Goal: Task Accomplishment & Management: Complete application form

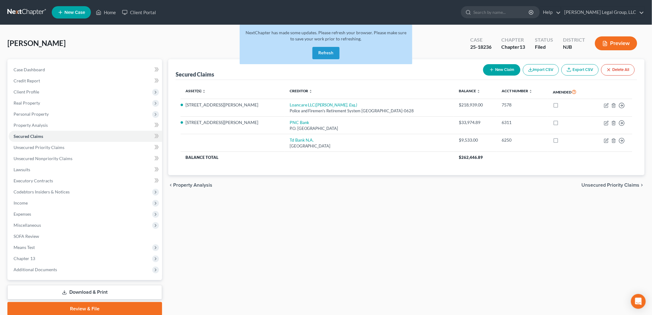
click at [332, 56] on button "Refresh" at bounding box center [326, 53] width 27 height 12
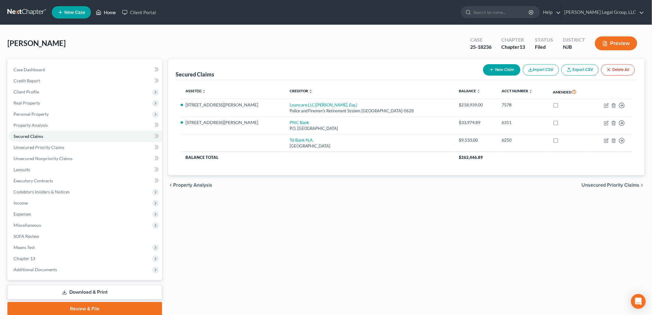
click at [113, 16] on link "Home" at bounding box center [106, 12] width 26 height 11
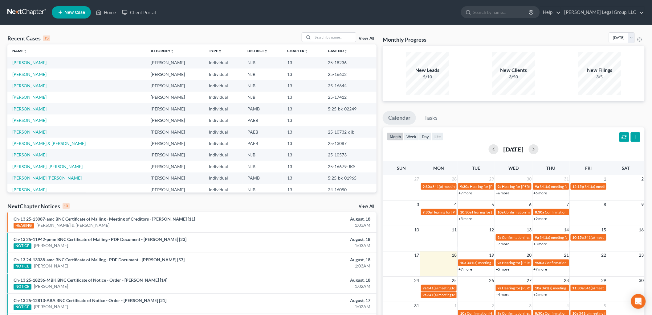
click at [32, 106] on link "[PERSON_NAME]" at bounding box center [29, 108] width 34 height 5
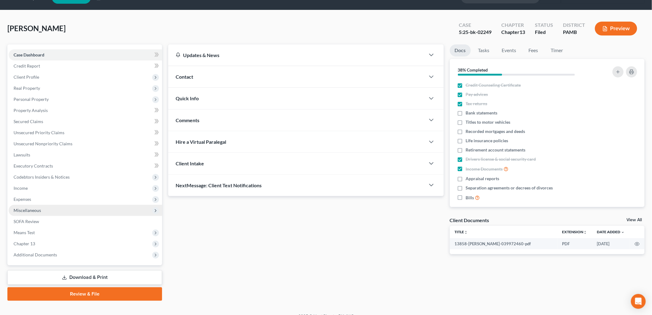
scroll to position [23, 0]
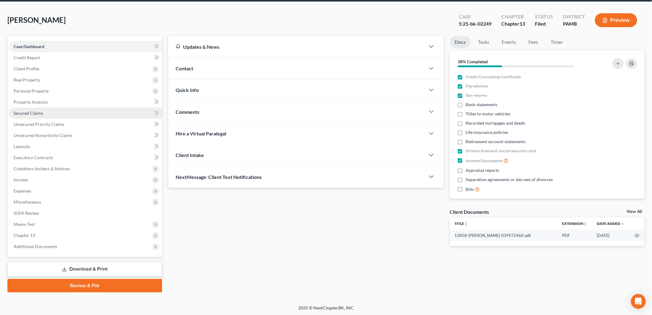
click at [35, 111] on span "Secured Claims" at bounding box center [29, 112] width 30 height 5
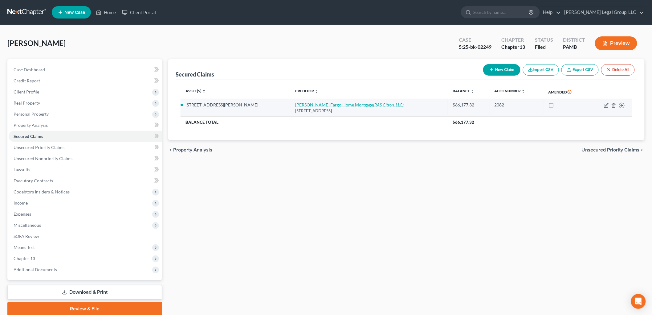
click at [374, 103] on icon "(RAS Citron, LLC)" at bounding box center [389, 104] width 31 height 5
select select "16"
select select "2"
select select "4"
select select "0"
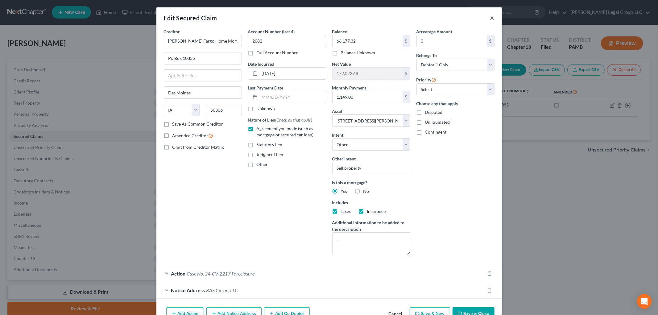
click at [490, 19] on button "×" at bounding box center [492, 17] width 4 height 7
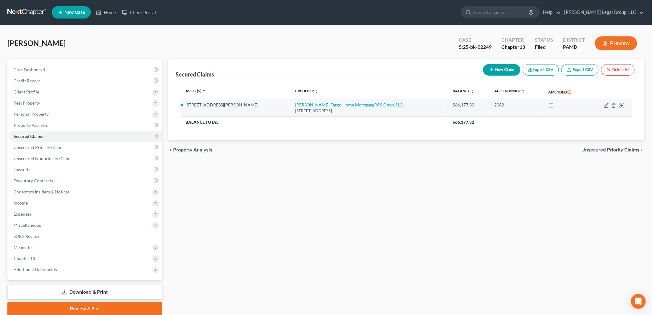
click at [321, 104] on link "[PERSON_NAME] Fargo Home Mortgage (RAS Citron, LLC)" at bounding box center [349, 104] width 109 height 5
select select "16"
select select "2"
select select "4"
select select "0"
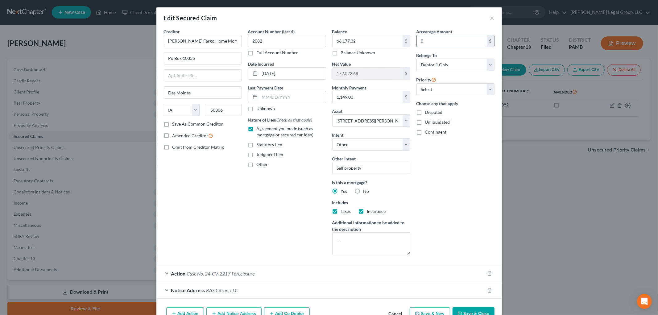
click at [439, 39] on input "0" at bounding box center [452, 41] width 70 height 12
click at [460, 42] on input "66,177.32" at bounding box center [452, 41] width 70 height 12
click at [463, 43] on input "46,360" at bounding box center [452, 41] width 70 height 12
type input "5"
type input "66,177.32"
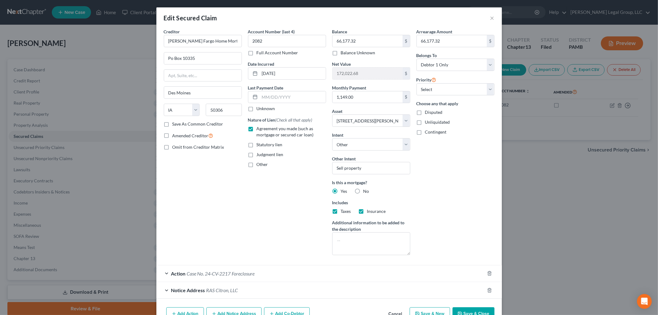
click at [480, 310] on button "Save & Close" at bounding box center [473, 313] width 42 height 13
select select
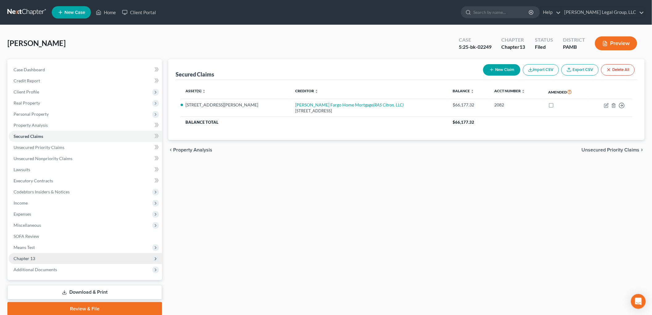
click at [47, 259] on span "Chapter 13" at bounding box center [86, 258] width 154 height 11
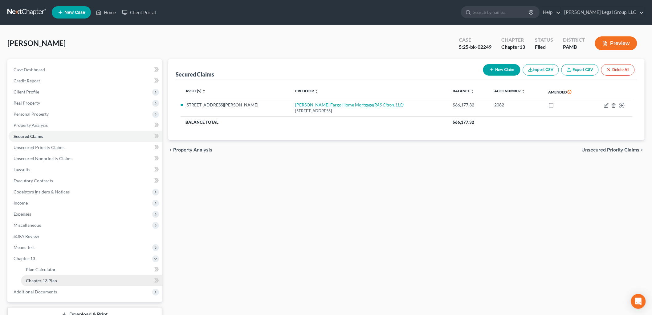
click at [72, 279] on link "Chapter 13 Plan" at bounding box center [91, 280] width 141 height 11
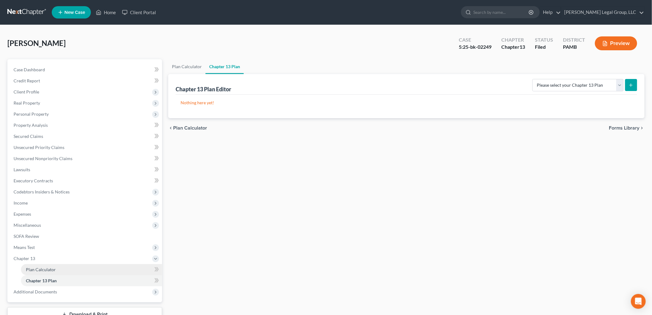
click at [56, 270] on link "Plan Calculator" at bounding box center [91, 269] width 141 height 11
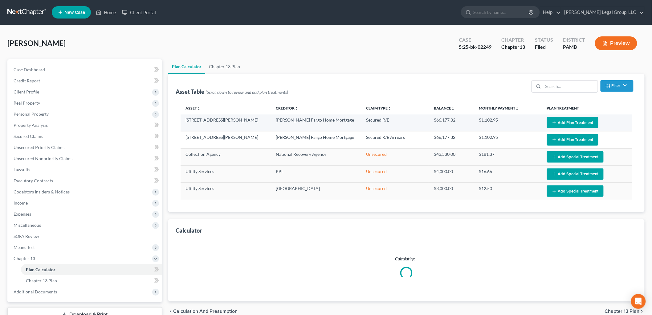
select select "59"
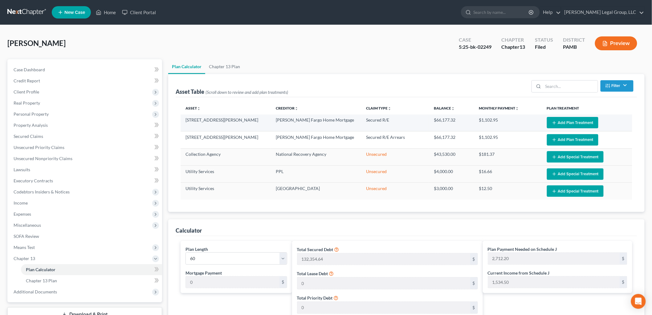
click at [566, 122] on button "Add Plan Treatment" at bounding box center [572, 122] width 51 height 11
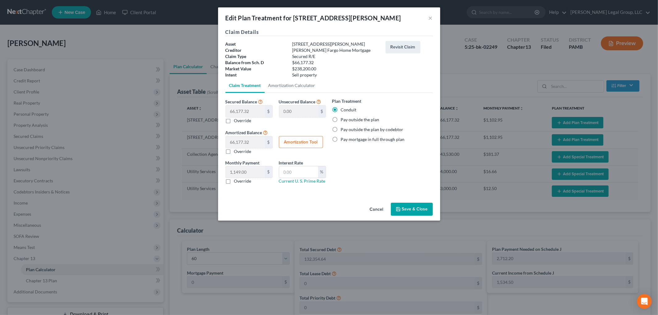
click at [363, 119] on label "Pay outside the plan" at bounding box center [360, 120] width 39 height 6
click at [347, 119] on input "Pay outside the plan" at bounding box center [345, 119] width 4 height 4
radio input "true"
click at [408, 208] on button "Save & Close" at bounding box center [412, 209] width 42 height 13
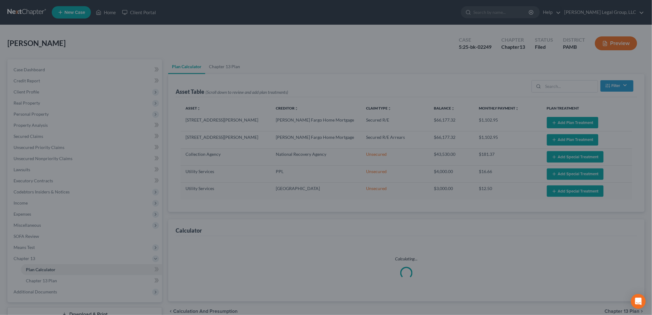
select select "59"
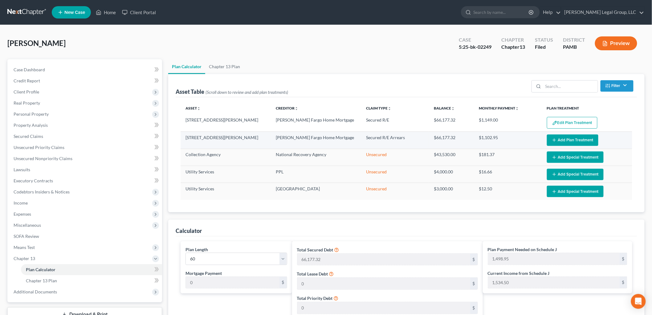
click at [582, 141] on button "Add Plan Treatment" at bounding box center [572, 139] width 51 height 11
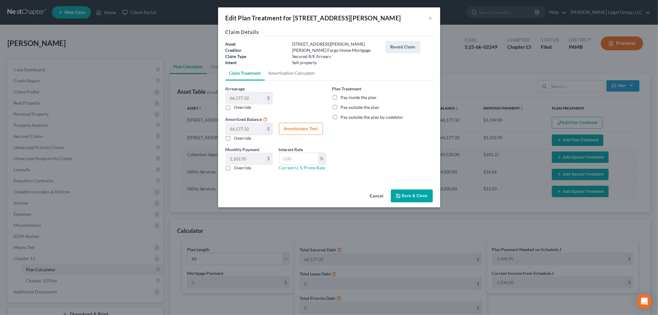
click at [364, 98] on label "Pay inside the plan" at bounding box center [359, 97] width 36 height 6
click at [347, 98] on input "Pay inside the plan" at bounding box center [345, 96] width 4 height 4
radio input "true"
click at [419, 198] on button "Save & Close" at bounding box center [412, 195] width 42 height 13
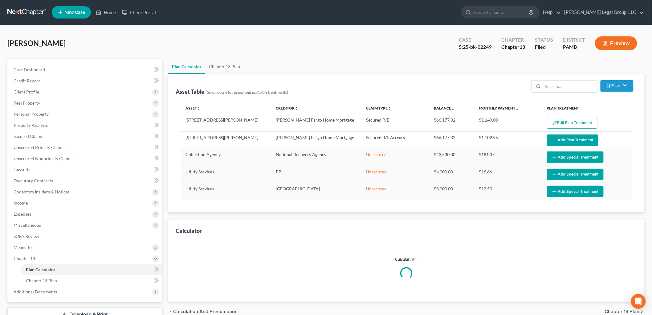
select select "59"
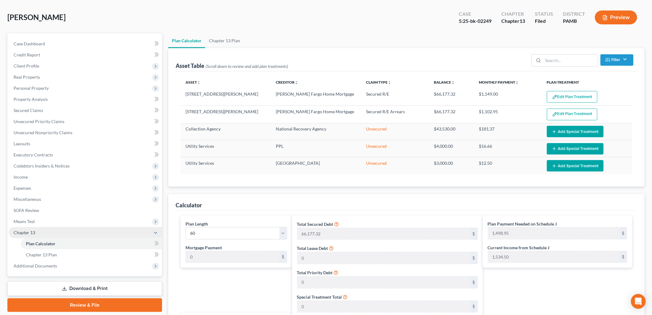
scroll to position [68, 0]
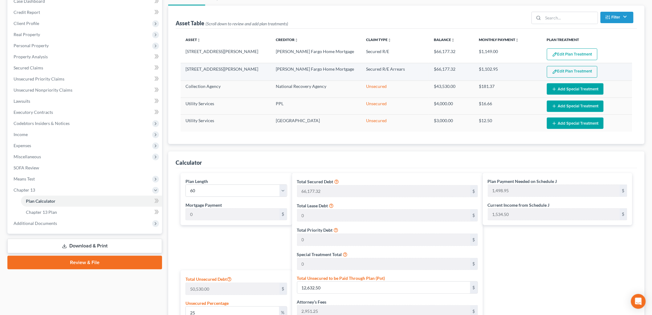
click at [565, 66] on button "Edit Plan Treatment" at bounding box center [572, 72] width 51 height 12
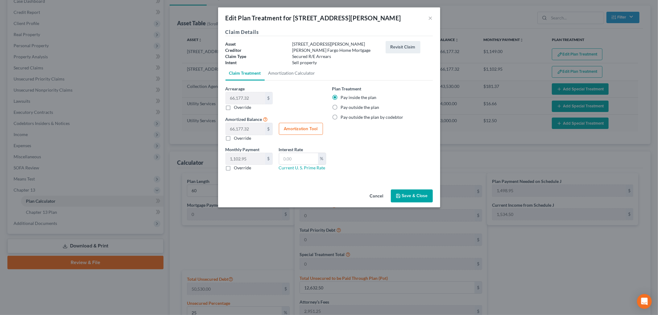
click at [433, 18] on div "Edit Plan Treatment for [STREET_ADDRESS][PERSON_NAME] ×" at bounding box center [329, 17] width 222 height 21
click at [431, 17] on button "×" at bounding box center [430, 17] width 4 height 7
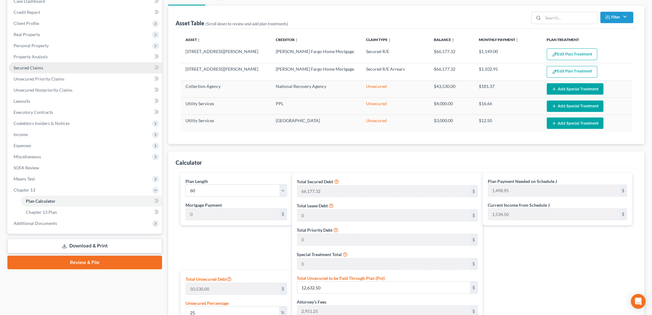
click at [44, 66] on link "Secured Claims" at bounding box center [86, 67] width 154 height 11
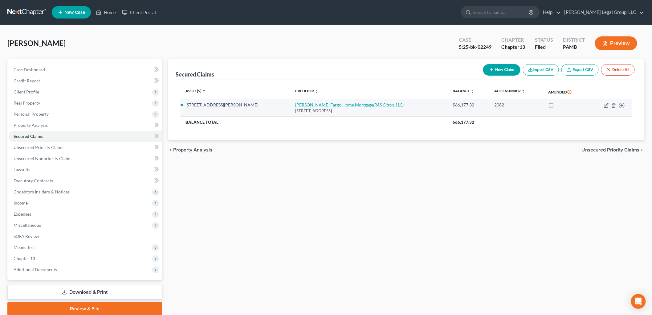
click at [374, 105] on icon "(RAS Citron, LLC)" at bounding box center [389, 104] width 31 height 5
select select "16"
select select "2"
select select "4"
select select "0"
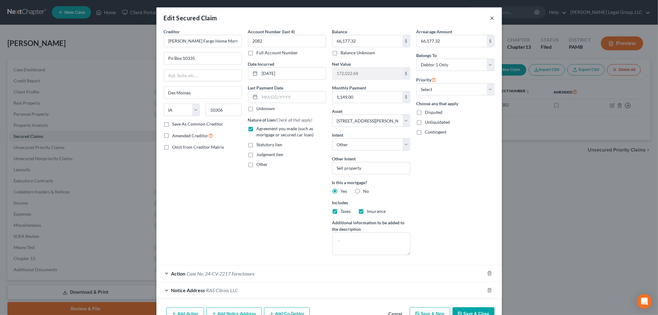
click at [490, 15] on button "×" at bounding box center [492, 17] width 4 height 7
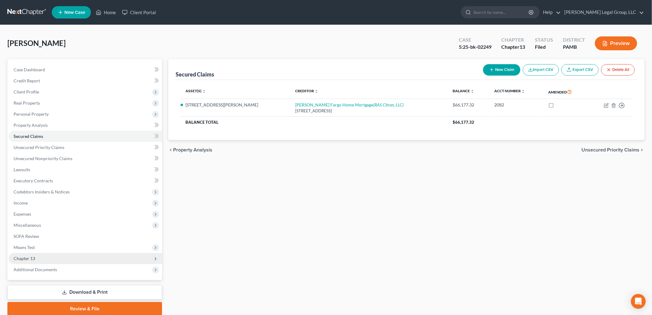
click at [53, 259] on span "Chapter 13" at bounding box center [86, 258] width 154 height 11
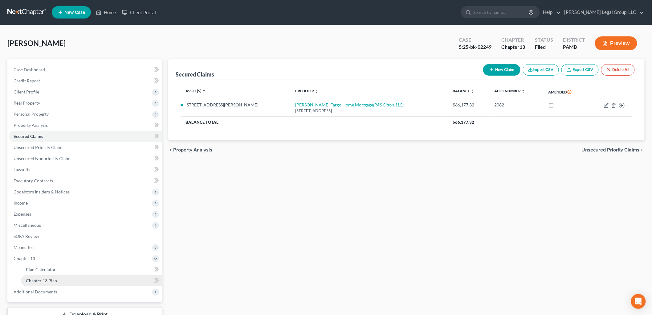
click at [61, 281] on link "Chapter 13 Plan" at bounding box center [91, 280] width 141 height 11
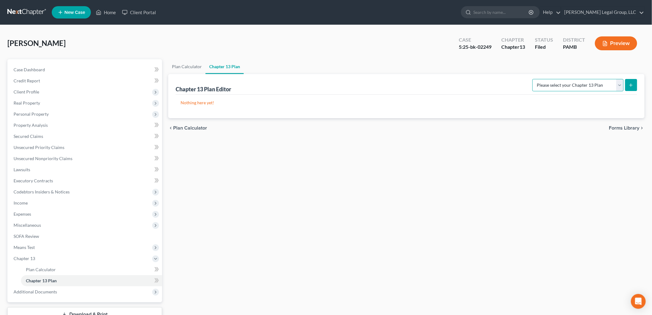
drag, startPoint x: 592, startPoint y: 84, endPoint x: 590, endPoint y: 87, distance: 3.8
click at [592, 84] on select "Please select your Chapter 13 Plan National Form Plan - Official Form 113 [US_S…" at bounding box center [578, 85] width 91 height 12
click at [533, 79] on select "Please select your Chapter 13 Plan National Form Plan - Official Form 113 [US_S…" at bounding box center [578, 85] width 91 height 12
click at [584, 81] on select "Please select your Chapter 13 Plan National Form Plan - Official Form 113 [US_S…" at bounding box center [578, 85] width 91 height 12
select select "1"
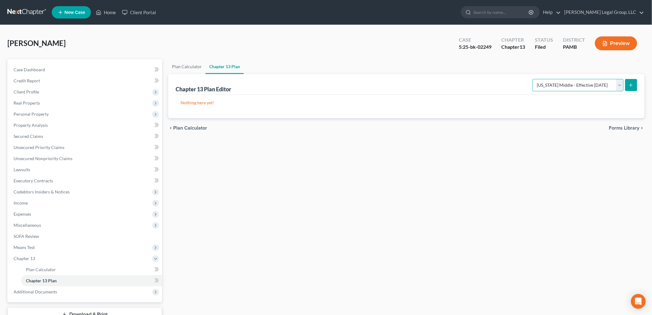
click at [533, 79] on select "Please select your Chapter 13 Plan National Form Plan - Official Form 113 [US_S…" at bounding box center [578, 85] width 91 height 12
click at [632, 79] on form "Please select your Chapter 13 Plan National Form Plan - Official Form 113 [US_S…" at bounding box center [585, 85] width 105 height 13
click at [631, 84] on icon "submit" at bounding box center [631, 85] width 5 height 5
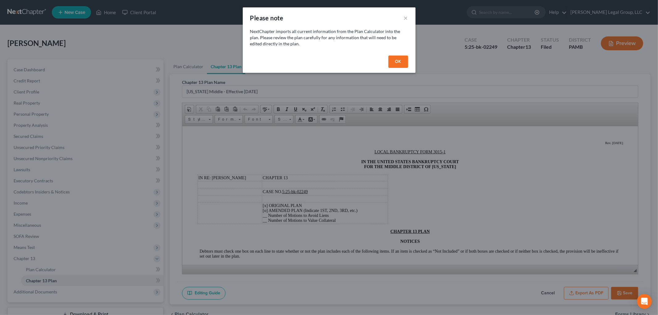
click at [394, 60] on button "OK" at bounding box center [398, 61] width 20 height 12
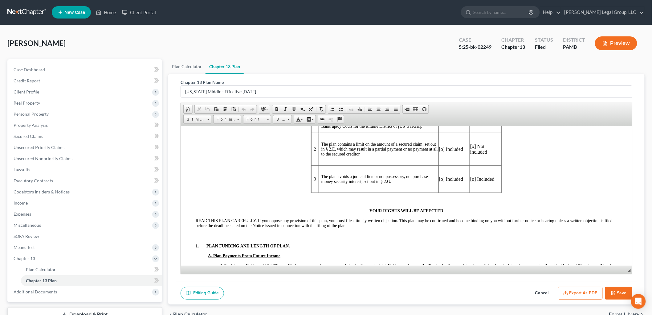
scroll to position [274, 0]
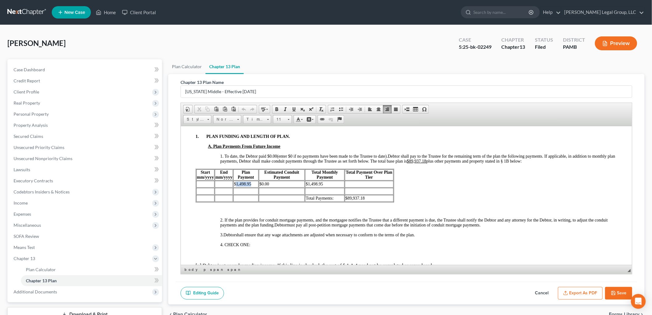
drag, startPoint x: 251, startPoint y: 191, endPoint x: 236, endPoint y: 191, distance: 14.8
click at [236, 187] on td "$1,498.95" at bounding box center [245, 183] width 25 height 7
drag, startPoint x: 331, startPoint y: 188, endPoint x: 308, endPoint y: 190, distance: 23.2
click at [308, 187] on td "$1,498.95" at bounding box center [324, 183] width 39 height 7
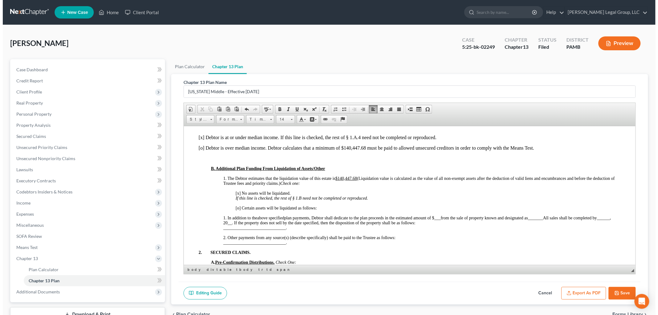
scroll to position [445, 0]
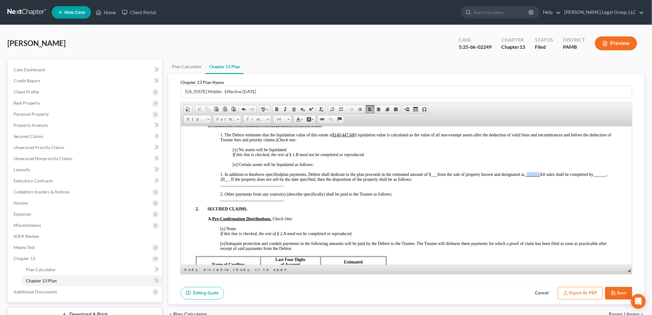
drag, startPoint x: 544, startPoint y: 183, endPoint x: 530, endPoint y: 184, distance: 13.6
click at [530, 184] on span "plan payments, Debtor shall dedicate to the plan proceeds in the estimated amou…" at bounding box center [414, 179] width 388 height 14
click at [31, 136] on span "Secured Claims" at bounding box center [29, 135] width 30 height 5
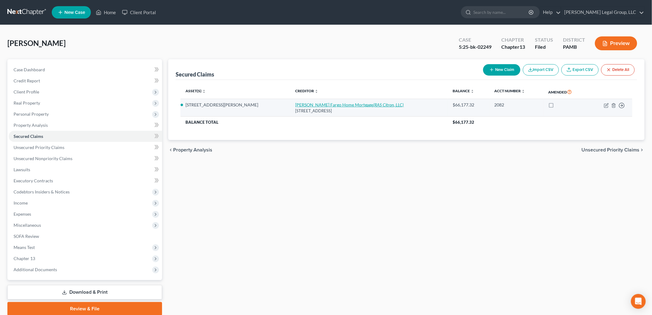
click at [374, 107] on icon "(RAS Citron, LLC)" at bounding box center [389, 104] width 31 height 5
select select "16"
select select "2"
select select "4"
select select "0"
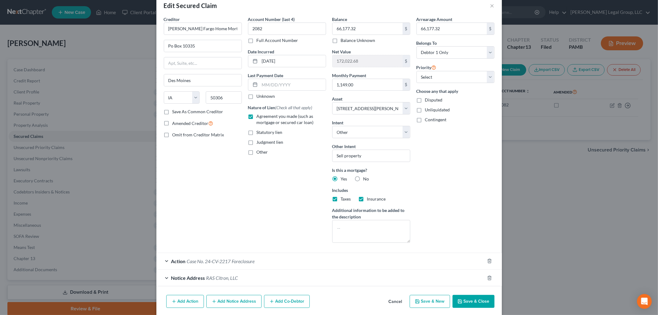
scroll to position [23, 0]
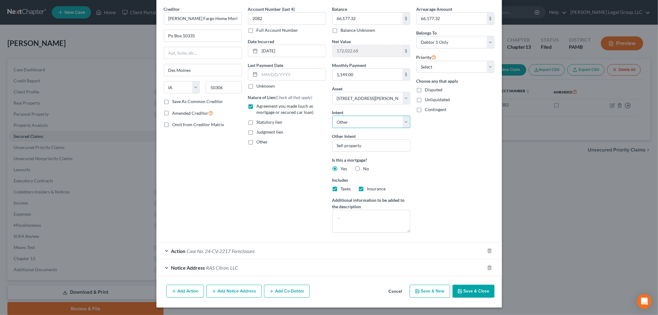
click at [372, 118] on select "Select Surrender Redeem Reaffirm Avoid Other" at bounding box center [371, 122] width 78 height 12
click at [332, 116] on select "Select Surrender Redeem Reaffirm Avoid Other" at bounding box center [371, 122] width 78 height 12
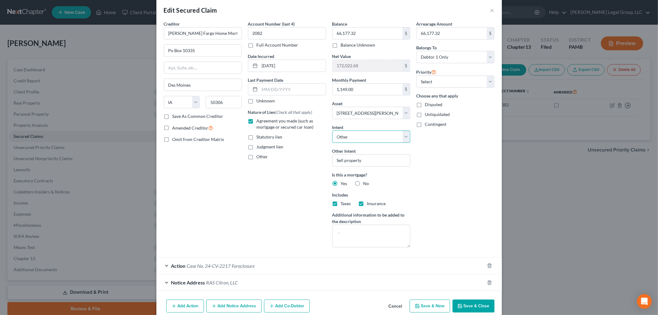
scroll to position [0, 0]
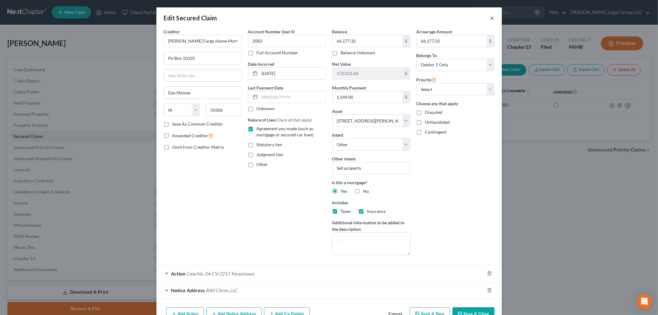
click at [490, 18] on button "×" at bounding box center [492, 17] width 4 height 7
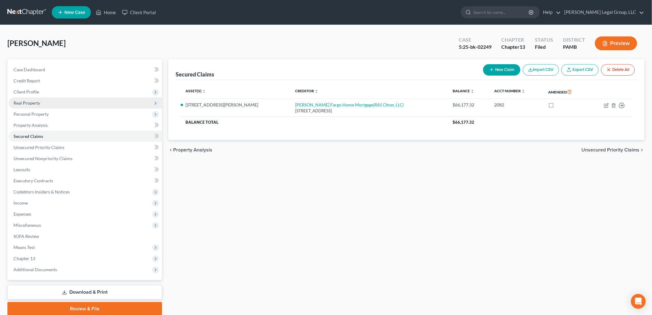
click at [25, 100] on span "Real Property" at bounding box center [27, 102] width 27 height 5
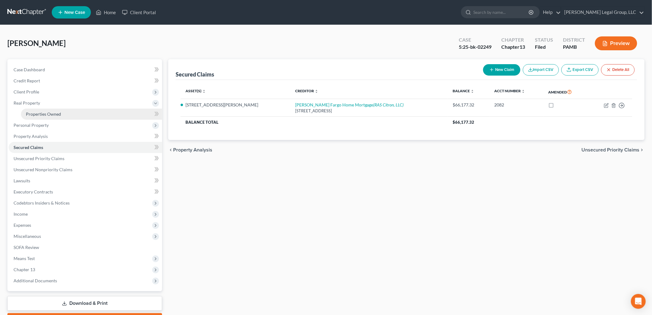
click at [55, 112] on span "Properties Owned" at bounding box center [43, 113] width 35 height 5
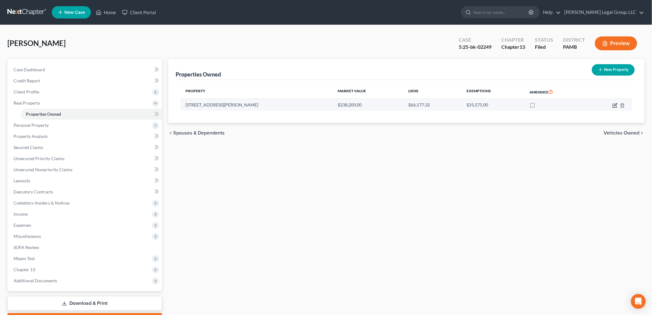
click at [615, 107] on icon "button" at bounding box center [615, 105] width 5 height 5
select select "39"
select select "0"
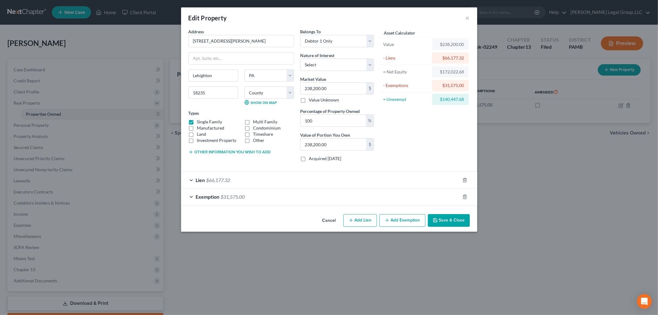
click at [262, 153] on button "Other information you wish to add" at bounding box center [229, 152] width 82 height 5
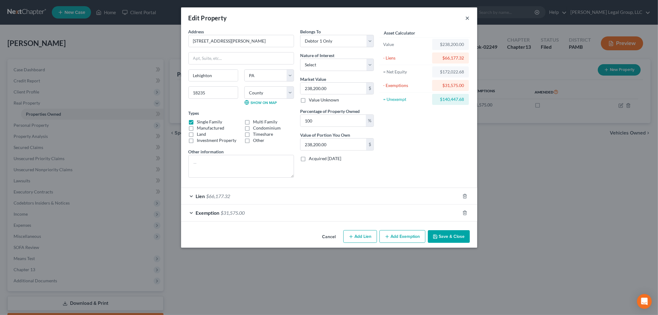
click at [468, 19] on button "×" at bounding box center [467, 17] width 4 height 7
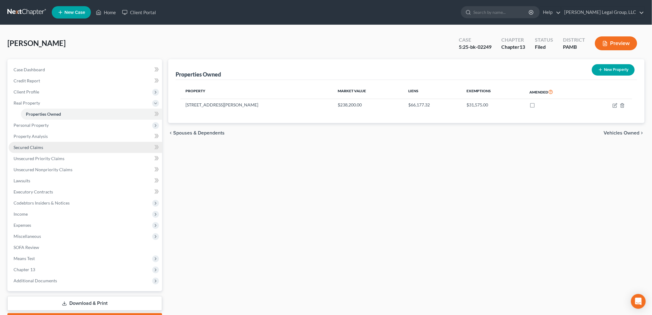
click at [47, 144] on link "Secured Claims" at bounding box center [86, 147] width 154 height 11
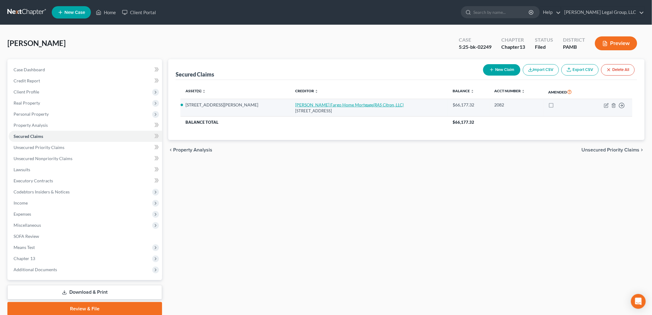
click at [307, 102] on link "[PERSON_NAME] Fargo Home Mortgage (RAS Citron, LLC)" at bounding box center [349, 104] width 109 height 5
select select "16"
select select "2"
select select "4"
select select "0"
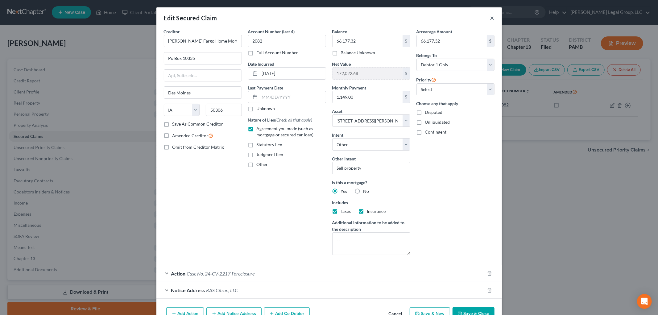
click at [487, 17] on div "Edit Secured Claim ×" at bounding box center [328, 17] width 345 height 21
click at [490, 16] on button "×" at bounding box center [492, 17] width 4 height 7
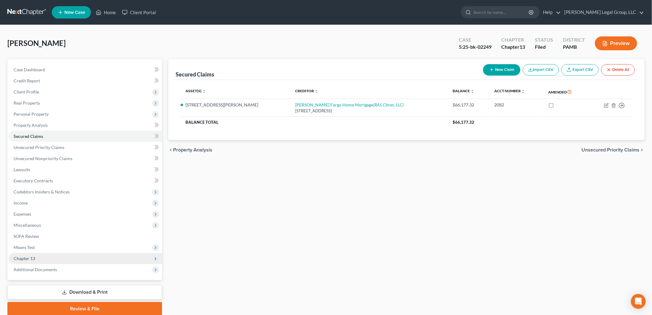
click at [34, 253] on span "Chapter 13" at bounding box center [86, 258] width 154 height 11
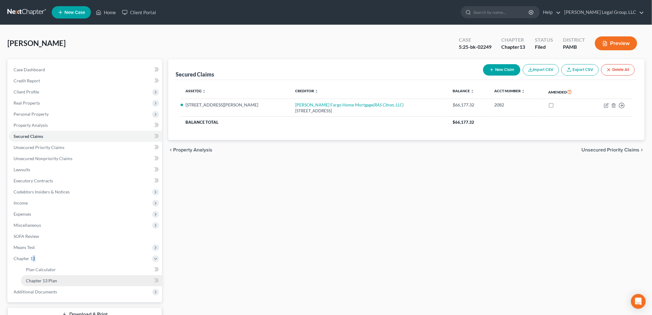
click at [56, 279] on span "Chapter 13 Plan" at bounding box center [41, 280] width 31 height 5
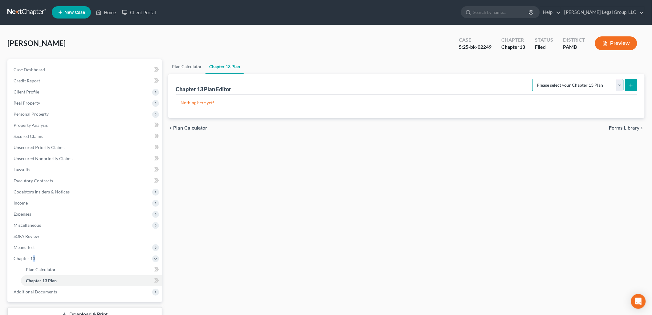
drag, startPoint x: 549, startPoint y: 82, endPoint x: 557, endPoint y: 91, distance: 11.6
click at [549, 82] on select "Please select your Chapter 13 Plan National Form Plan - Official Form 113 [US_S…" at bounding box center [578, 85] width 91 height 12
select select "1"
click at [533, 79] on select "Please select your Chapter 13 Plan National Form Plan - Official Form 113 [US_S…" at bounding box center [578, 85] width 91 height 12
click at [627, 83] on button "submit" at bounding box center [632, 85] width 12 height 12
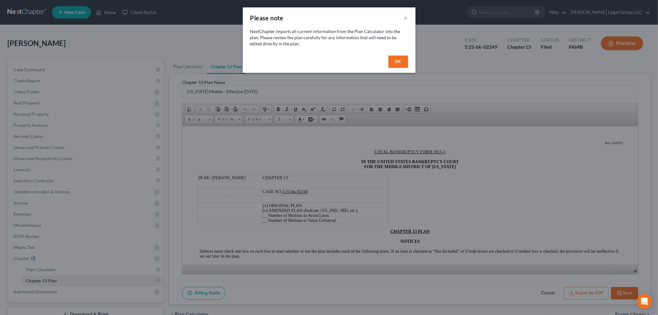
click at [400, 64] on button "OK" at bounding box center [398, 61] width 20 height 12
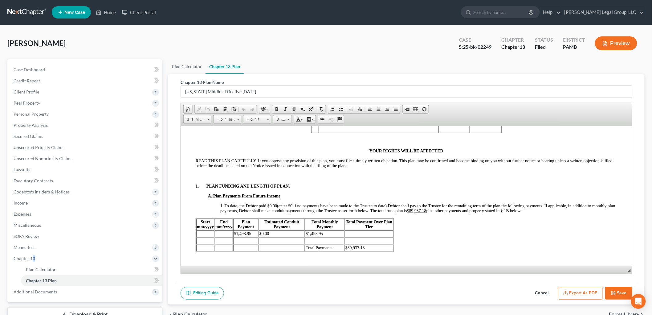
scroll to position [240, 0]
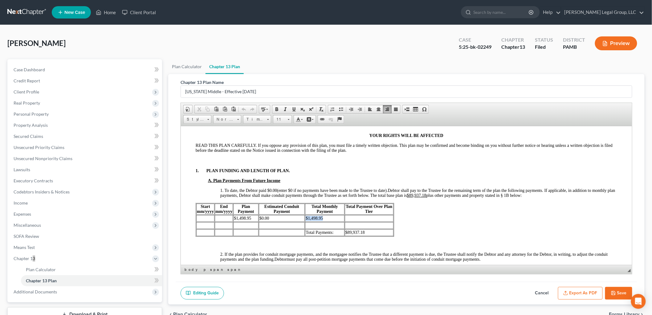
drag, startPoint x: 325, startPoint y: 223, endPoint x: 305, endPoint y: 225, distance: 20.2
click at [305, 221] on td "$1,498.95" at bounding box center [324, 218] width 39 height 7
drag, startPoint x: 251, startPoint y: 224, endPoint x: 236, endPoint y: 223, distance: 15.1
click at [236, 221] on td "$1,498.95" at bounding box center [245, 218] width 25 height 7
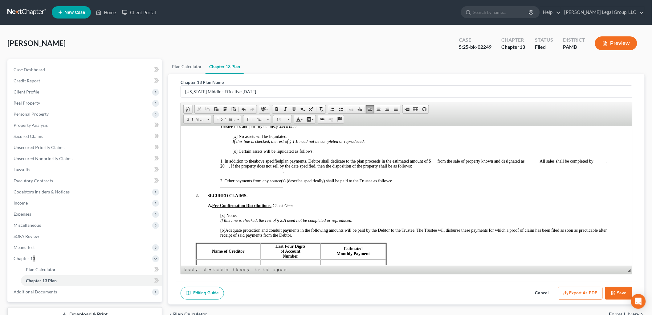
scroll to position [445, 0]
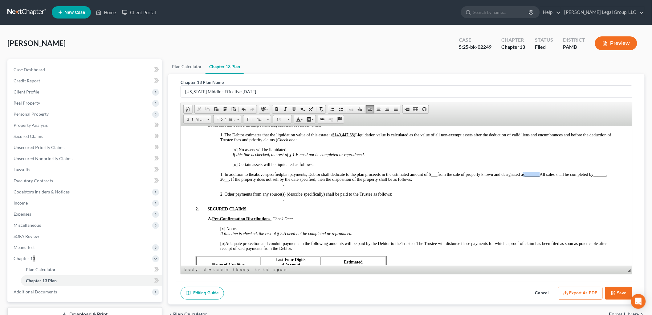
drag, startPoint x: 544, startPoint y: 183, endPoint x: 525, endPoint y: 182, distance: 18.5
click at [525, 182] on span "plan payments, Debtor shall dedicate to the plan proceeds in the estimated amou…" at bounding box center [414, 179] width 388 height 14
click at [531, 183] on span "plan payments, Debtor shall dedicate to the plan proceeds in the estimated amou…" at bounding box center [416, 179] width 393 height 14
drag, startPoint x: 432, startPoint y: 229, endPoint x: 378, endPoint y: 223, distance: 54.3
click at [432, 221] on p "A. Pre-Confirmation Distributions. Check One:" at bounding box center [412, 218] width 409 height 5
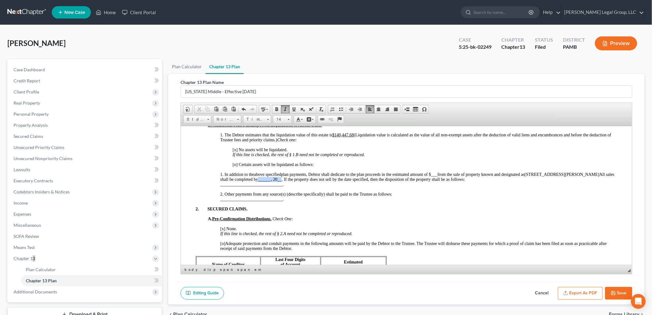
drag, startPoint x: 310, startPoint y: 189, endPoint x: 280, endPoint y: 192, distance: 30.1
click at [285, 186] on span "plan payments, Debtor shall dedicate to the plan proceeds in the estimated amou…" at bounding box center [417, 179] width 394 height 14
drag, startPoint x: 280, startPoint y: 195, endPoint x: 219, endPoint y: 195, distance: 61.7
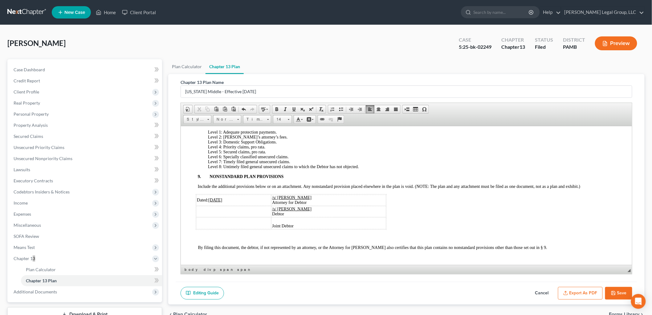
scroll to position [1462, 0]
click at [620, 292] on button "Save" at bounding box center [619, 293] width 27 height 13
select select "1"
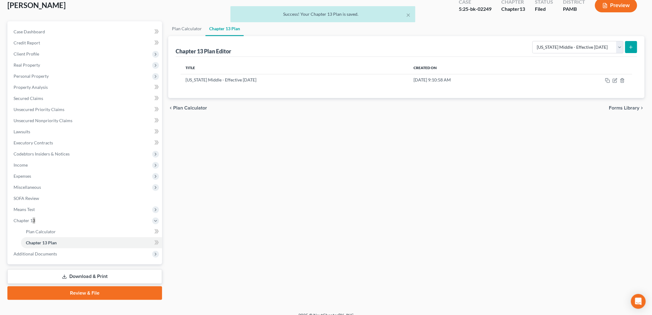
scroll to position [45, 0]
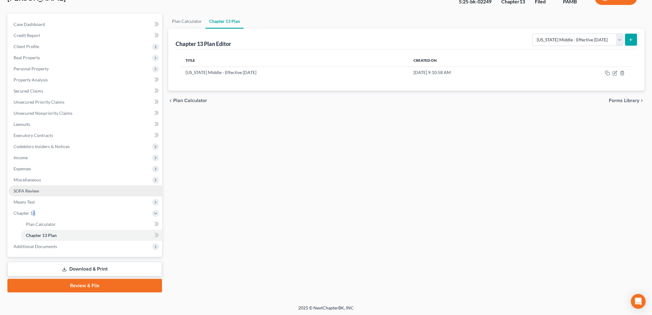
click at [35, 188] on span "SOFA Review" at bounding box center [27, 190] width 26 height 5
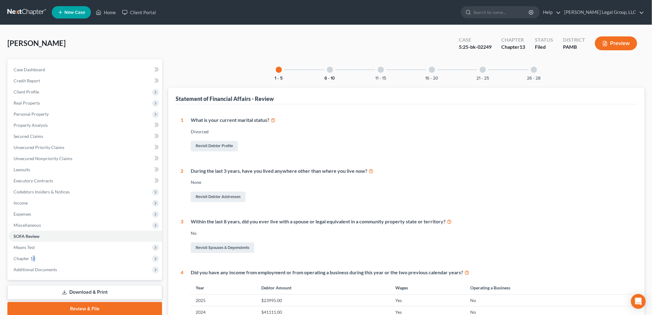
click at [329, 80] on button "6 - 10" at bounding box center [330, 78] width 10 height 4
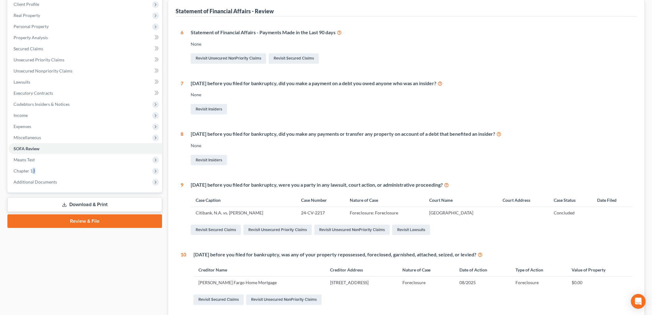
scroll to position [103, 0]
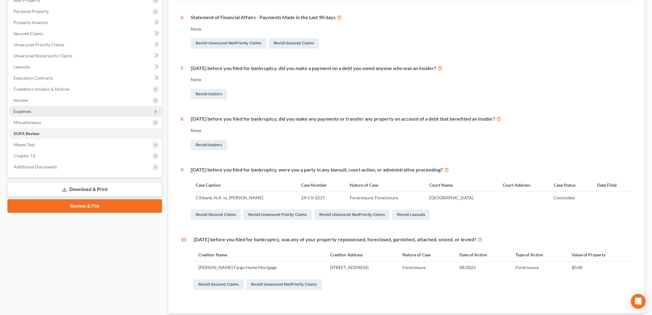
click at [44, 109] on span "Expenses" at bounding box center [86, 111] width 154 height 11
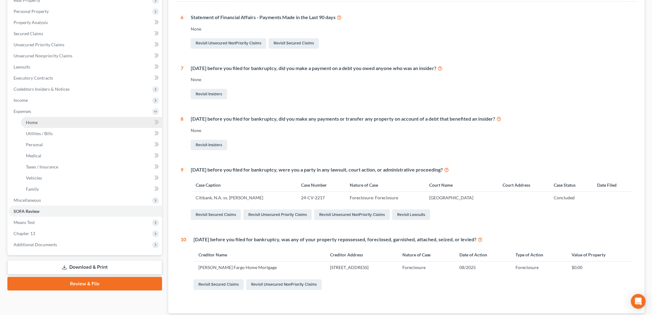
click at [51, 121] on link "Home" at bounding box center [91, 122] width 141 height 11
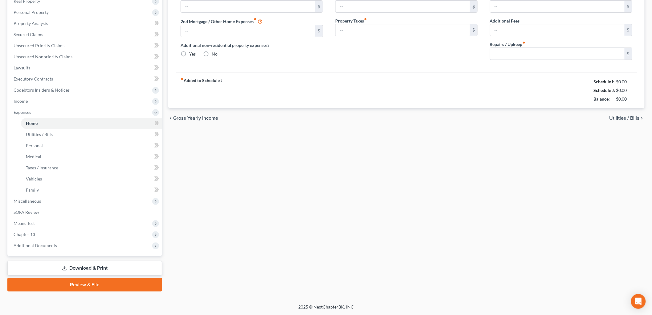
scroll to position [75, 0]
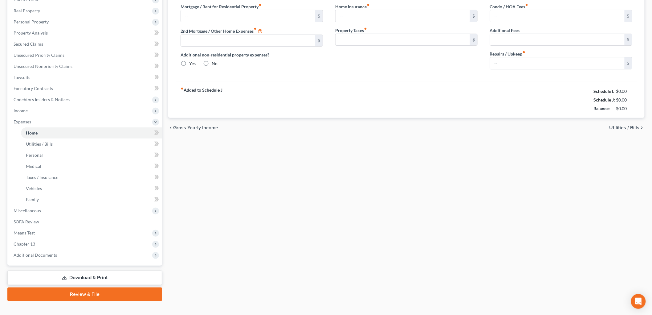
type input "1,298.00"
type input "0.00"
radio input "true"
type input "0.00"
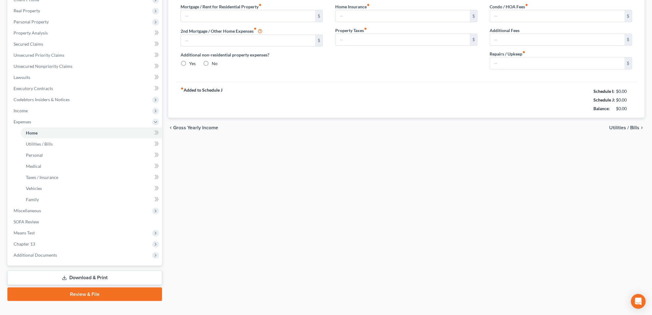
type input "0.00"
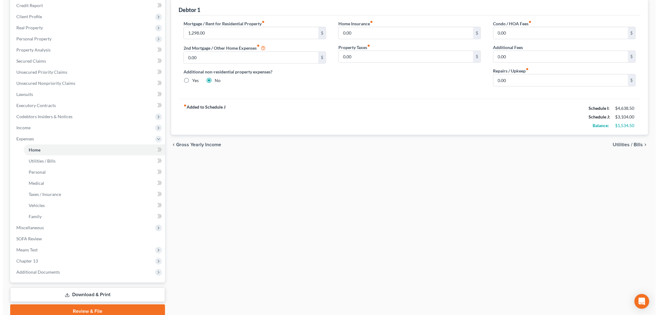
scroll to position [0, 0]
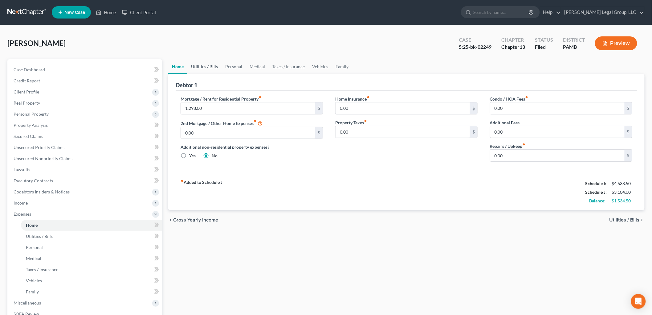
click at [201, 62] on link "Utilities / Bills" at bounding box center [204, 66] width 34 height 15
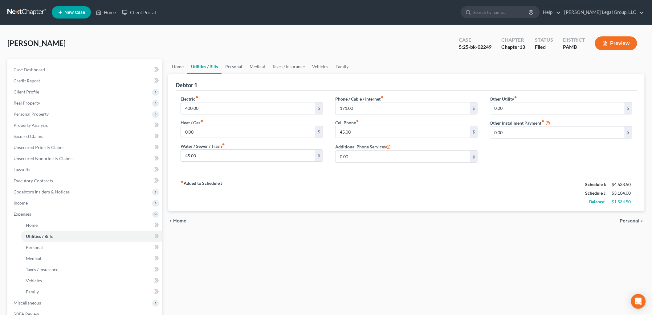
click at [264, 67] on link "Medical" at bounding box center [257, 66] width 23 height 15
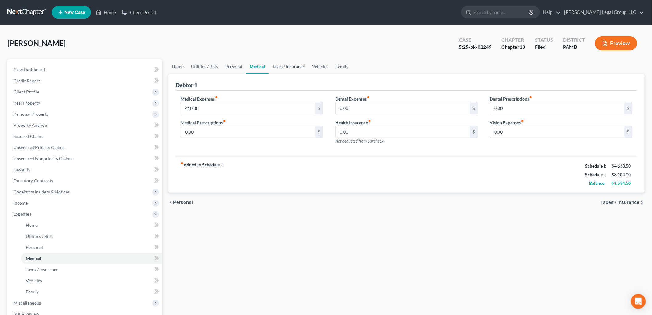
click at [292, 65] on link "Taxes / Insurance" at bounding box center [289, 66] width 40 height 15
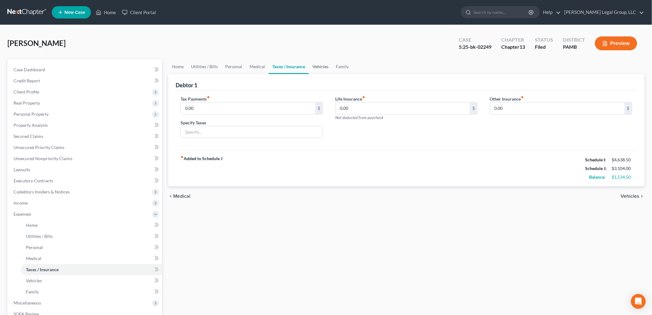
click at [324, 66] on link "Vehicles" at bounding box center [320, 66] width 23 height 15
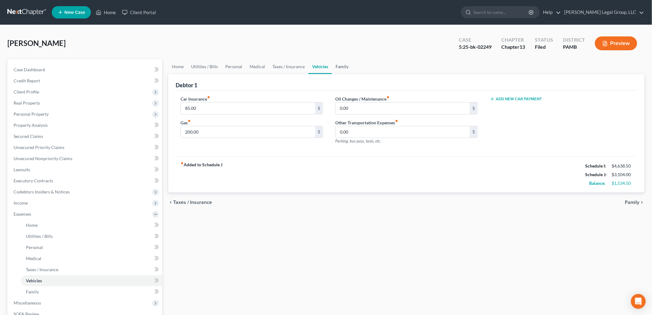
click at [344, 69] on link "Family" at bounding box center [342, 66] width 20 height 15
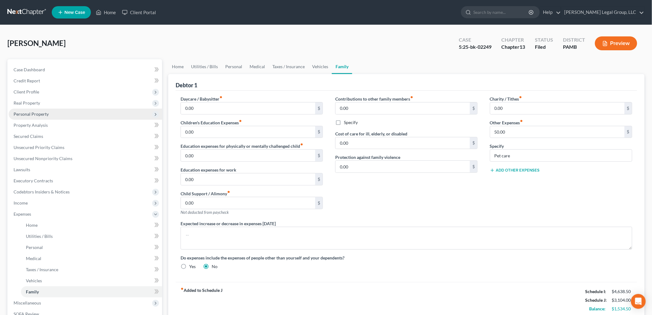
click at [31, 115] on span "Personal Property" at bounding box center [31, 113] width 35 height 5
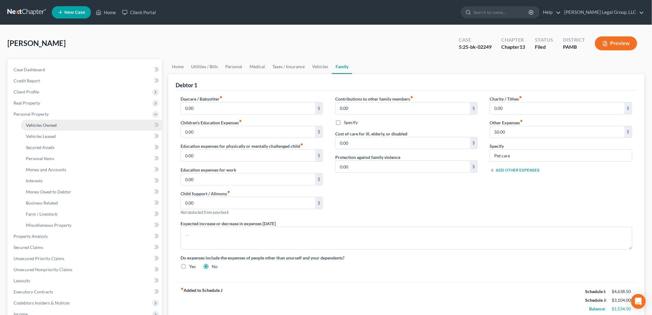
click at [38, 122] on span "Vehicles Owned" at bounding box center [41, 124] width 31 height 5
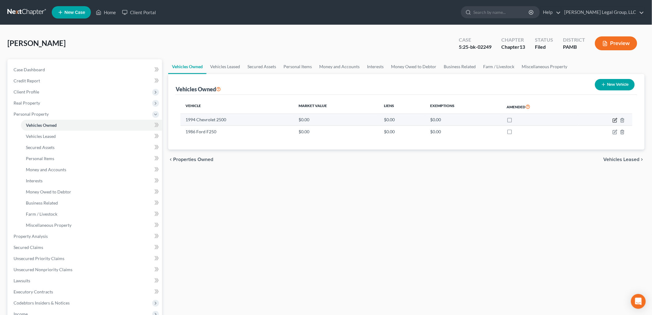
click at [616, 120] on icon "button" at bounding box center [615, 119] width 3 height 3
select select "0"
select select "32"
select select "0"
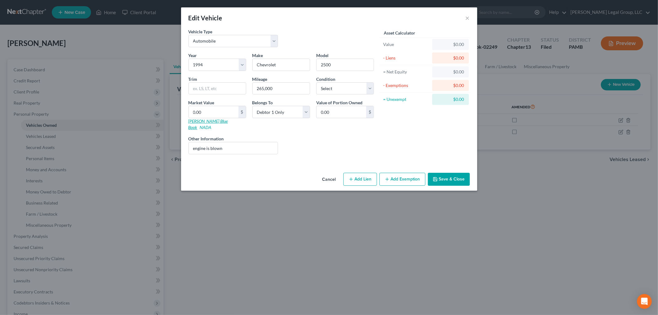
click at [204, 121] on link "[PERSON_NAME] Blue Book" at bounding box center [207, 123] width 39 height 11
click at [288, 86] on input "265,000" at bounding box center [281, 89] width 57 height 12
drag, startPoint x: 288, startPoint y: 85, endPoint x: 239, endPoint y: 85, distance: 49.0
click at [239, 85] on div "Year Select 2026 2025 2024 2023 2022 2021 2020 2019 2018 2017 2016 2015 2014 20…" at bounding box center [280, 105] width 191 height 107
click at [220, 110] on input "0.00" at bounding box center [214, 112] width 50 height 12
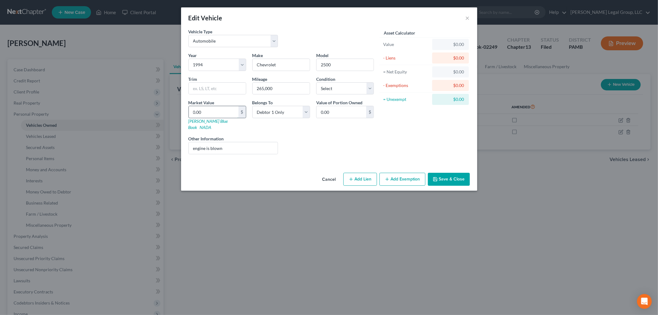
type input "1"
type input "1.00"
type input "17"
type input "17.00"
type input "172"
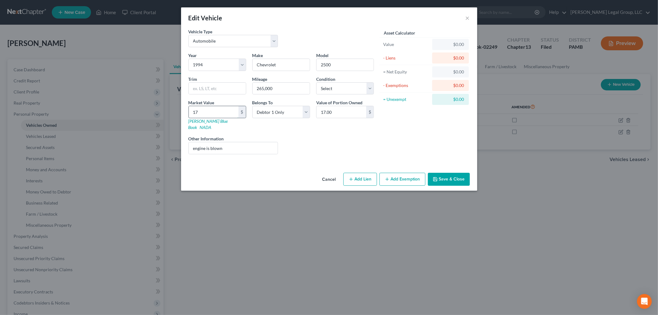
type input "172.00"
type input "1727"
type input "1,727.00"
click at [219, 108] on input "1,727" at bounding box center [214, 112] width 50 height 12
type input "1"
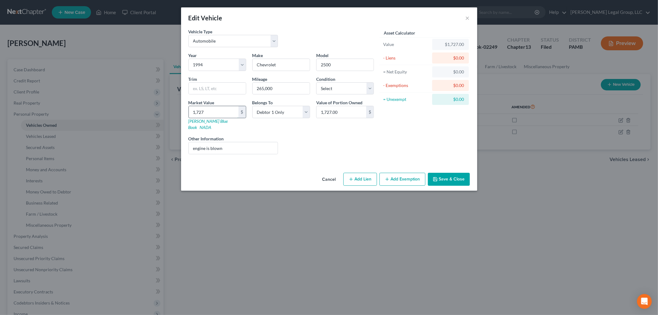
type input "1.00"
type input "14"
type input "14.00"
type input "141"
type input "141.00"
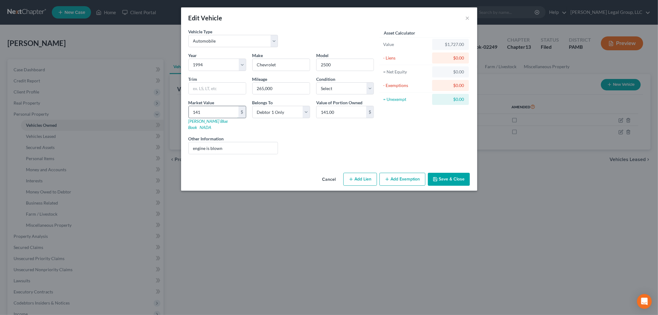
type input "1411"
type input "1,411.00"
type input "1,411"
click at [458, 174] on button "Save & Close" at bounding box center [449, 179] width 42 height 13
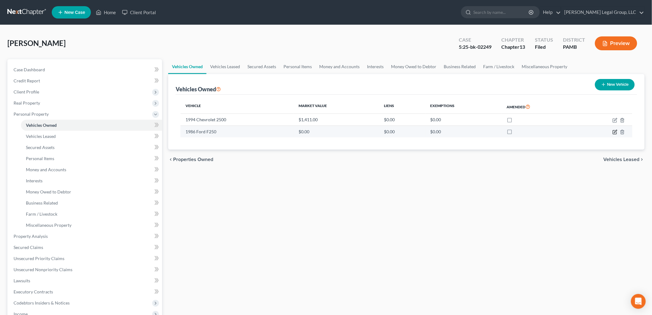
click at [615, 131] on icon "button" at bounding box center [615, 131] width 3 height 3
select select "0"
select select "40"
select select "0"
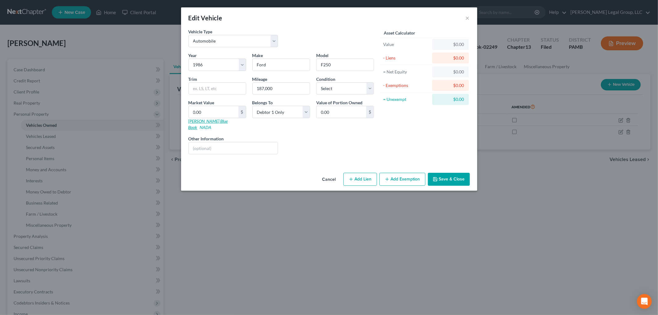
click at [204, 121] on link "[PERSON_NAME] Blue Book" at bounding box center [207, 123] width 39 height 11
click at [220, 108] on input "0.00" at bounding box center [214, 112] width 50 height 12
type input "1"
type input "1.00"
type input "17"
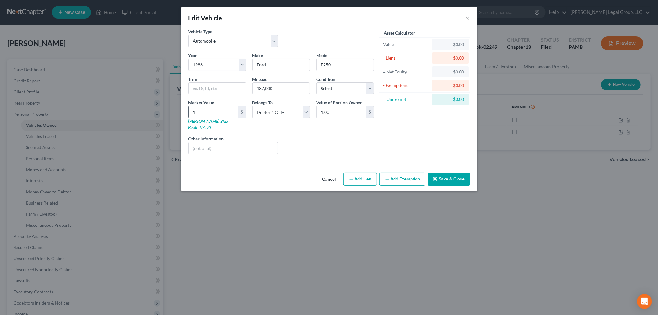
type input "17.00"
type input "170"
type input "170.00"
type input "1700"
type input "1,700.00"
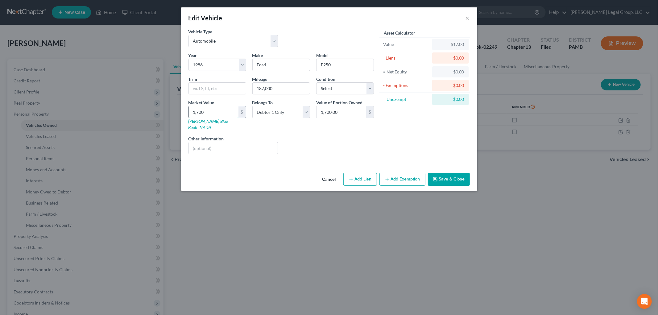
type input "1,7000"
type input "17,000.00"
type input "17,000"
click at [393, 173] on button "Add Exemption" at bounding box center [402, 179] width 46 height 13
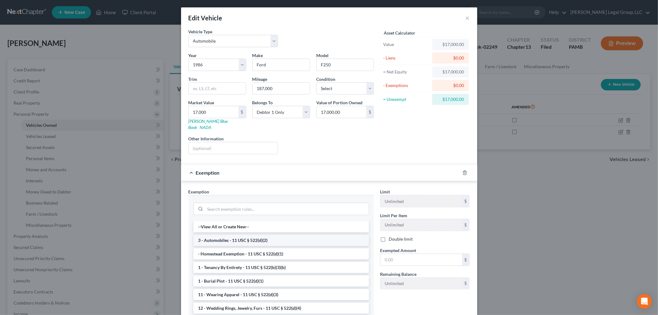
click at [274, 237] on li "3 - Automobiles - 11 USC § 522(d)(2)" at bounding box center [280, 240] width 175 height 11
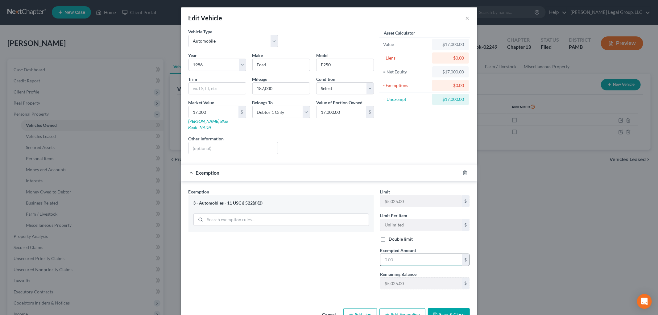
click at [430, 258] on input "text" at bounding box center [421, 260] width 82 height 12
type input "5,025"
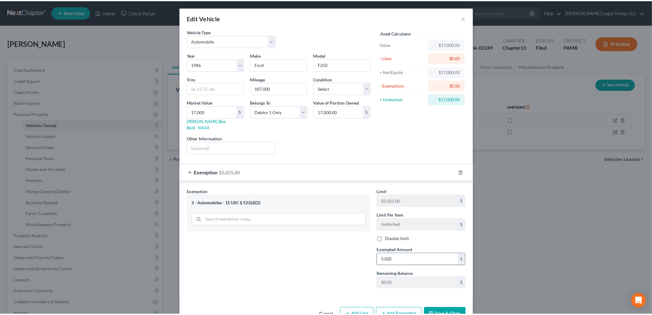
scroll to position [1, 0]
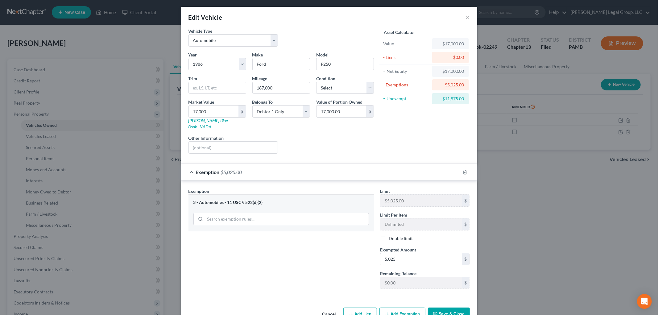
click at [442, 307] on button "Save & Close" at bounding box center [449, 313] width 42 height 13
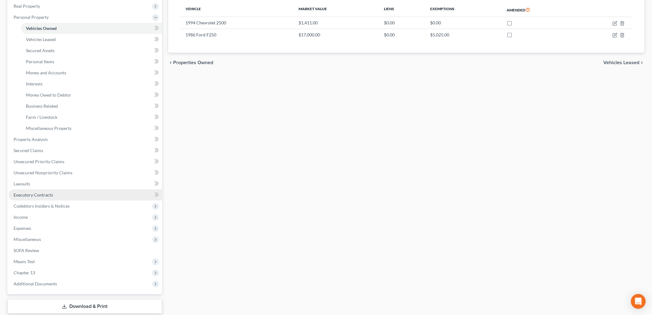
scroll to position [66, 0]
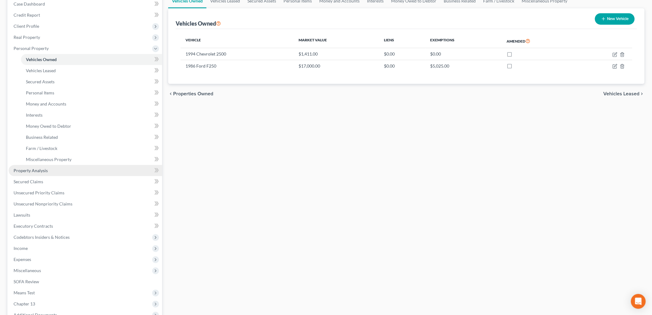
click at [52, 173] on link "Property Analysis" at bounding box center [86, 170] width 154 height 11
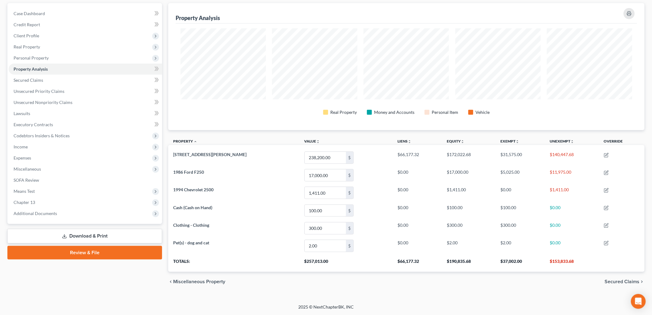
click at [75, 236] on link "Download & Print" at bounding box center [84, 236] width 155 height 14
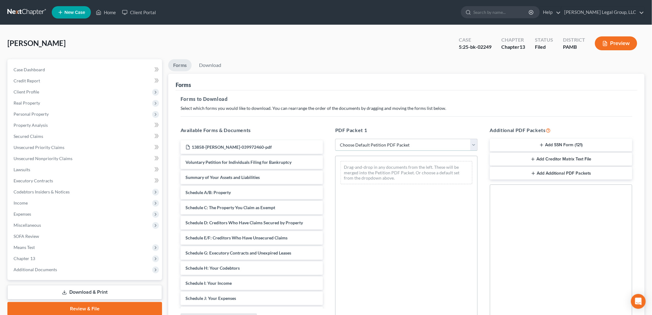
click at [409, 143] on select "Choose Default Petition PDF Packet Complete Bankruptcy Petition (all forms and …" at bounding box center [406, 145] width 142 height 12
select select "0"
click at [335, 139] on select "Choose Default Petition PDF Packet Complete Bankruptcy Petition (all forms and …" at bounding box center [406, 145] width 142 height 12
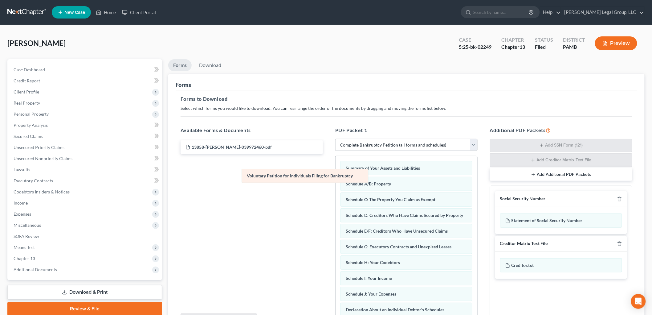
drag, startPoint x: 386, startPoint y: 169, endPoint x: 286, endPoint y: 177, distance: 100.2
click at [336, 177] on div "Voluntary Petition for Individuals Filing for Bankruptcy Voluntary Petition for…" at bounding box center [407, 304] width 142 height 297
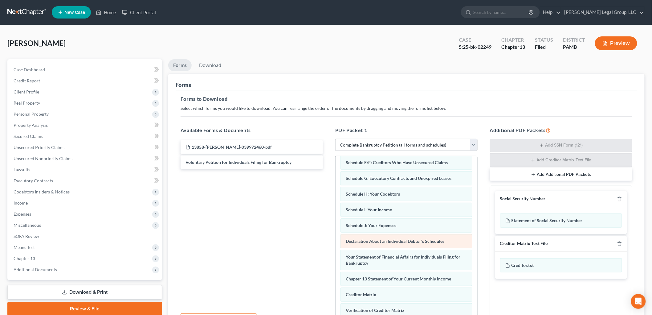
scroll to position [103, 0]
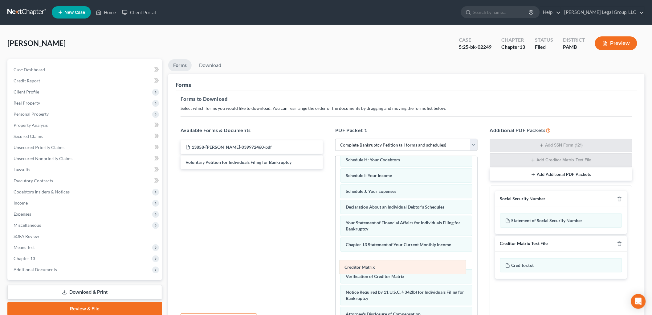
drag, startPoint x: 361, startPoint y: 270, endPoint x: 243, endPoint y: 263, distance: 118.9
click at [336, 263] on div "Creditor Matrix Summary of Your Assets and Liabilities Schedule A/B: Property S…" at bounding box center [407, 201] width 142 height 297
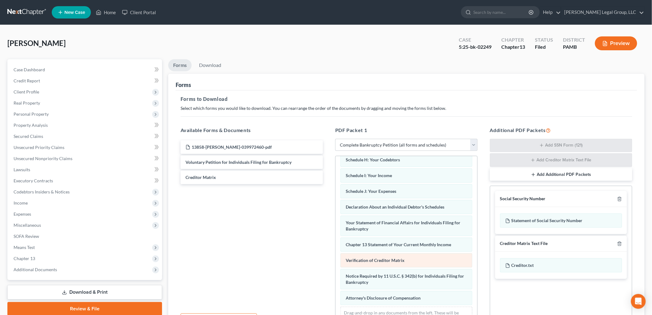
click at [336, 254] on div "Summary of Your Assets and Liabilities Schedule A/B: Property Schedule C: The P…" at bounding box center [407, 193] width 142 height 281
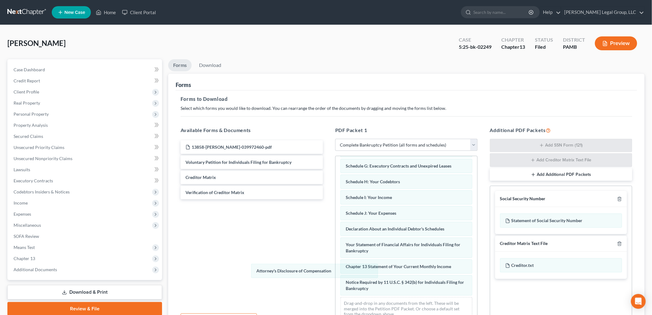
click at [336, 272] on div "Attorney's Disclosure of Compensation Summary of Your Assets and Liabilities Sc…" at bounding box center [407, 200] width 142 height 250
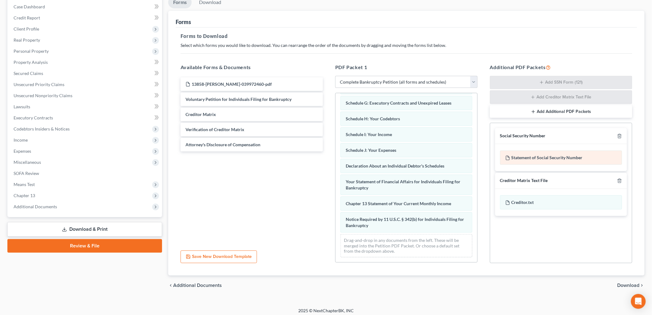
scroll to position [67, 0]
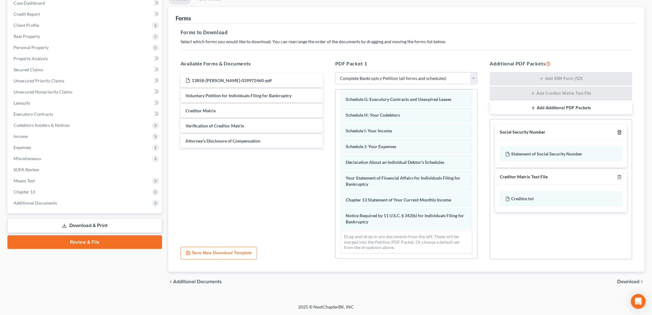
click at [620, 133] on line "button" at bounding box center [620, 132] width 0 height 1
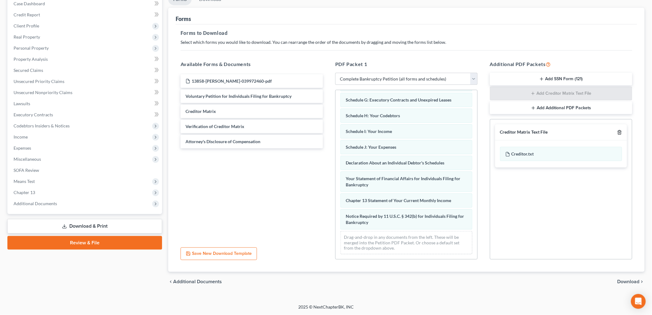
click at [622, 132] on icon "button" at bounding box center [620, 132] width 5 height 5
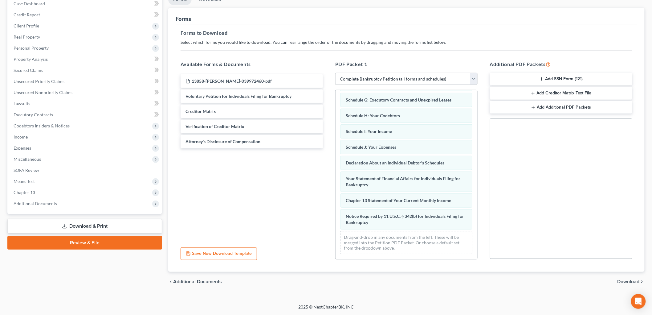
click at [627, 279] on span "Download" at bounding box center [629, 281] width 22 height 5
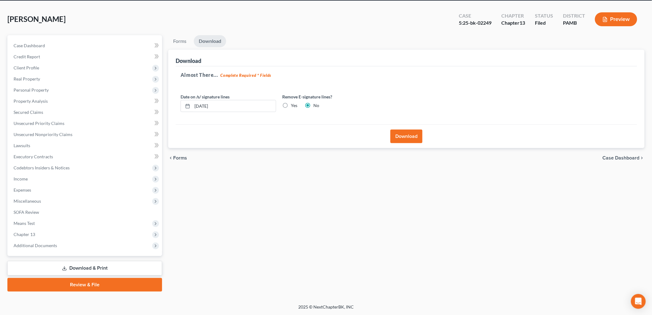
scroll to position [23, 0]
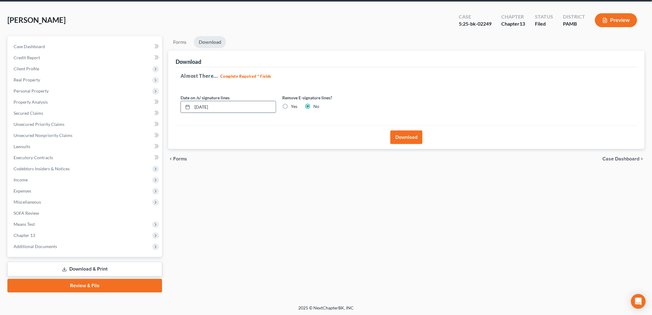
click at [207, 107] on input "[DATE]" at bounding box center [234, 107] width 84 height 12
drag, startPoint x: 221, startPoint y: 107, endPoint x: 183, endPoint y: 103, distance: 38.4
click at [188, 105] on div "08/01/202" at bounding box center [229, 107] width 96 height 12
type input "[DATE]"
click at [291, 107] on label "Yes" at bounding box center [294, 106] width 6 height 6
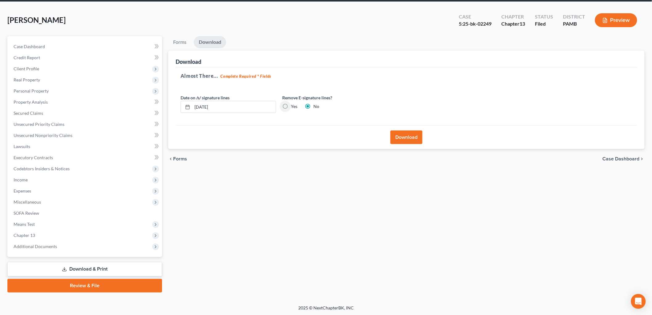
click at [294, 107] on input "Yes" at bounding box center [296, 105] width 4 height 4
radio input "true"
radio input "false"
click at [405, 134] on button "Download" at bounding box center [407, 137] width 32 height 14
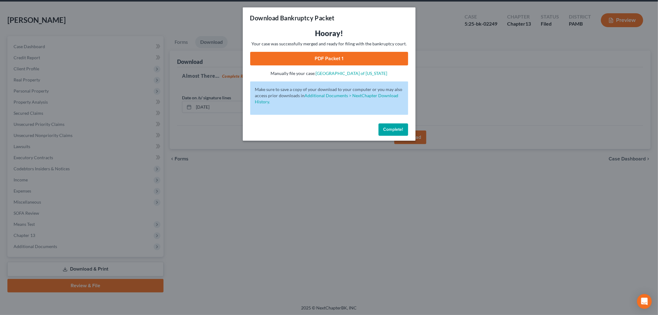
click at [356, 59] on link "PDF Packet 1" at bounding box center [329, 59] width 158 height 14
click at [394, 126] on button "Complete!" at bounding box center [393, 129] width 30 height 12
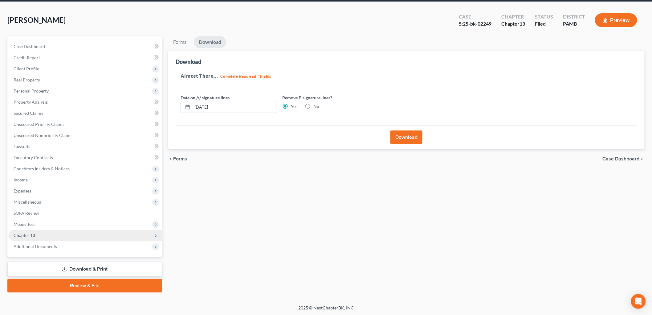
click at [41, 230] on span "Chapter 13" at bounding box center [86, 235] width 154 height 11
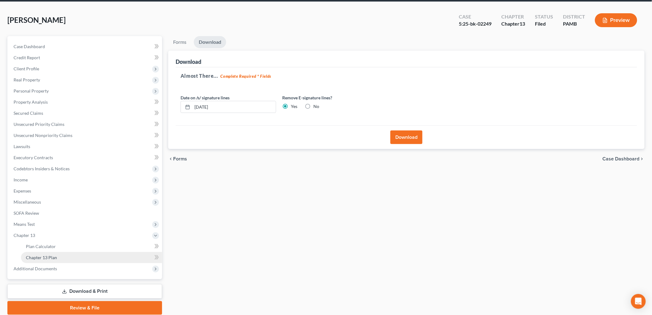
click at [55, 256] on span "Chapter 13 Plan" at bounding box center [41, 257] width 31 height 5
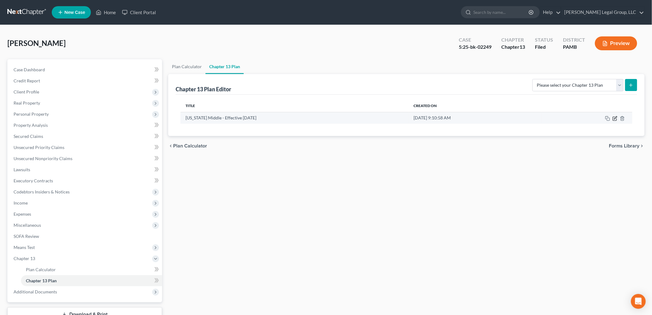
click at [613, 117] on icon "button" at bounding box center [615, 118] width 5 height 5
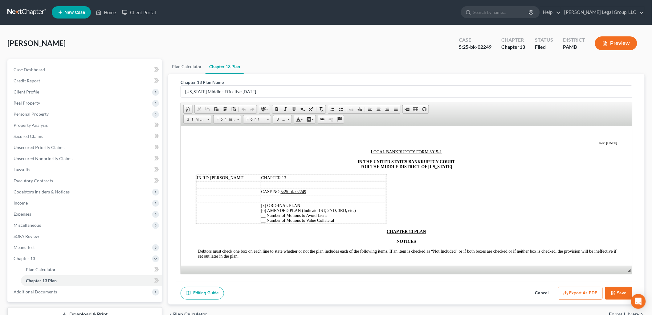
click at [577, 290] on button "Export as PDF" at bounding box center [580, 293] width 45 height 13
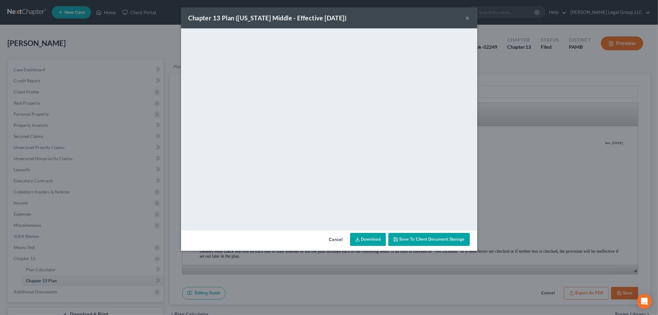
click at [370, 237] on link "Download" at bounding box center [368, 239] width 36 height 13
click at [467, 17] on button "×" at bounding box center [467, 17] width 4 height 7
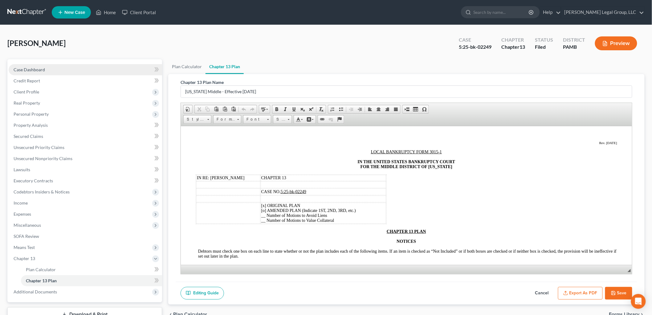
click at [66, 63] on div "Case Dashboard Payments Invoices Payments Payments Credit Report Client Profile…" at bounding box center [84, 180] width 155 height 243
click at [62, 66] on link "Case Dashboard" at bounding box center [86, 69] width 154 height 11
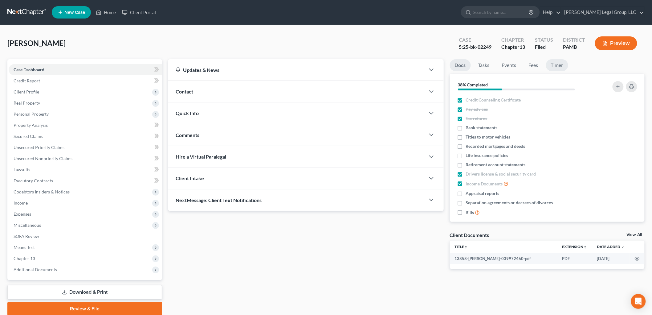
click at [550, 66] on link "Timer" at bounding box center [557, 65] width 22 height 12
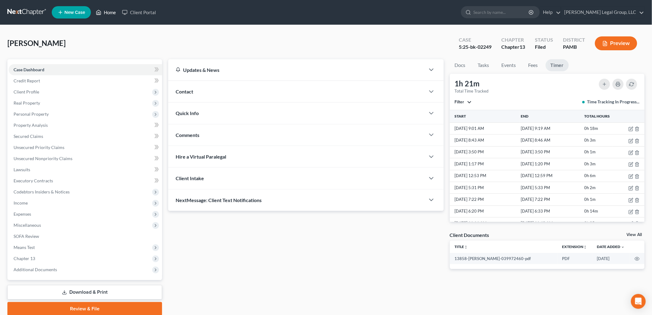
click at [112, 10] on link "Home" at bounding box center [106, 12] width 26 height 11
